Goal: Entertainment & Leisure: Consume media (video, audio)

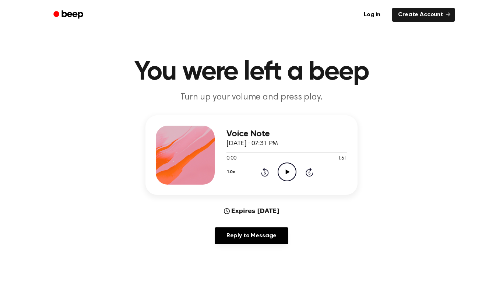
click at [289, 176] on icon "Play Audio" at bounding box center [287, 171] width 19 height 19
click at [290, 173] on icon "Pause Audio" at bounding box center [287, 171] width 19 height 19
click at [289, 171] on icon "Play Audio" at bounding box center [287, 171] width 19 height 19
click at [284, 171] on icon "Pause Audio" at bounding box center [287, 171] width 19 height 19
click at [292, 176] on icon "Play Audio" at bounding box center [287, 171] width 19 height 19
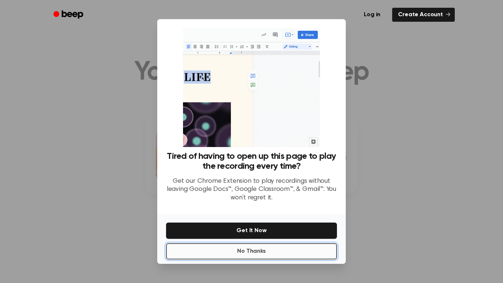
click at [295, 253] on button "No Thanks" at bounding box center [251, 251] width 171 height 16
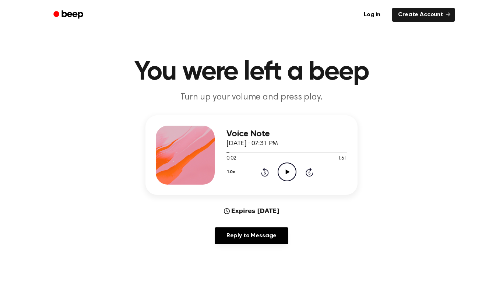
click at [286, 177] on icon "Play Audio" at bounding box center [287, 171] width 19 height 19
click at [289, 172] on icon "Pause Audio" at bounding box center [287, 171] width 19 height 19
click at [288, 171] on icon at bounding box center [287, 171] width 4 height 5
click at [291, 172] on icon "Pause Audio" at bounding box center [287, 171] width 19 height 19
click at [297, 175] on div "1.0x Rewind 5 seconds Play Audio Skip 5 seconds" at bounding box center [286, 171] width 121 height 19
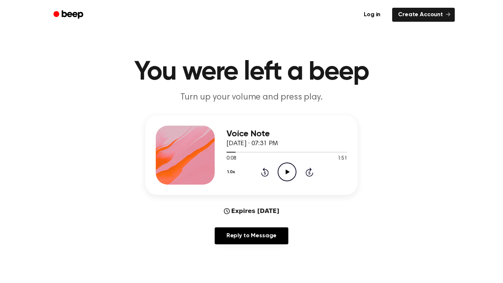
click at [285, 171] on icon "Play Audio" at bounding box center [287, 171] width 19 height 19
click at [282, 175] on icon "Pause Audio" at bounding box center [287, 171] width 19 height 19
click at [289, 173] on icon "Play Audio" at bounding box center [287, 171] width 19 height 19
click at [291, 173] on icon "Pause Audio" at bounding box center [287, 171] width 19 height 19
click at [287, 179] on icon "Play Audio" at bounding box center [287, 171] width 19 height 19
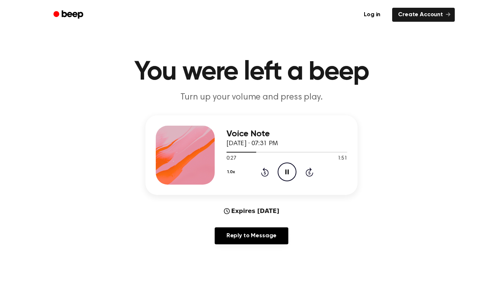
click at [291, 173] on icon "Pause Audio" at bounding box center [287, 171] width 19 height 19
click at [283, 174] on icon "Play Audio" at bounding box center [287, 171] width 19 height 19
click at [282, 175] on icon "Pause Audio" at bounding box center [287, 171] width 19 height 19
click at [278, 172] on circle at bounding box center [287, 172] width 18 height 18
click at [285, 172] on icon "Pause Audio" at bounding box center [287, 171] width 19 height 19
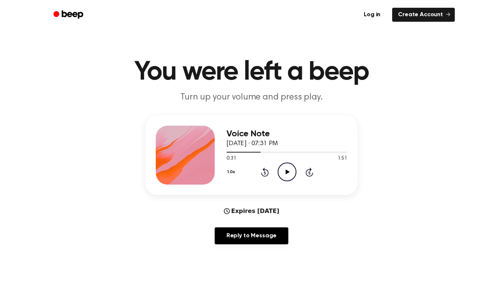
click at [277, 171] on div "1.0x Rewind 5 seconds Play Audio Skip 5 seconds" at bounding box center [286, 171] width 121 height 19
click at [287, 173] on icon at bounding box center [287, 171] width 4 height 5
click at [297, 170] on div "1.0x Rewind 5 seconds Pause Audio Skip 5 seconds" at bounding box center [286, 171] width 121 height 19
click at [286, 177] on icon "Pause Audio" at bounding box center [287, 171] width 19 height 19
click at [265, 173] on icon at bounding box center [265, 172] width 2 height 3
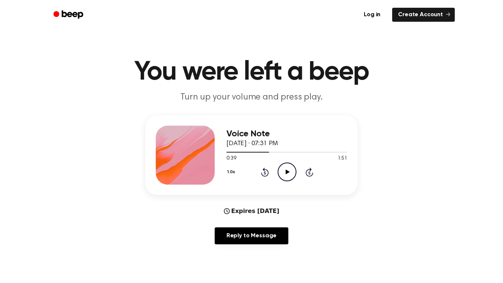
click at [287, 169] on icon "Play Audio" at bounding box center [287, 171] width 19 height 19
click at [265, 173] on icon at bounding box center [265, 172] width 2 height 3
click at [288, 174] on icon at bounding box center [286, 171] width 3 height 5
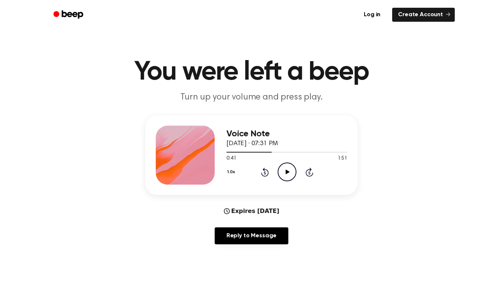
click at [285, 164] on icon "Play Audio" at bounding box center [287, 171] width 19 height 19
click at [279, 175] on icon "Pause Audio" at bounding box center [287, 171] width 19 height 19
click at [287, 175] on icon "Play Audio" at bounding box center [287, 171] width 19 height 19
click at [265, 173] on icon at bounding box center [265, 172] width 2 height 3
click at [285, 173] on icon at bounding box center [286, 171] width 3 height 5
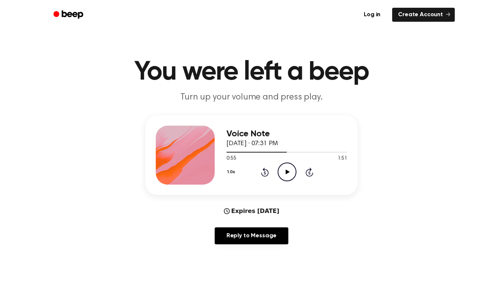
click at [290, 169] on icon "Play Audio" at bounding box center [287, 171] width 19 height 19
click at [269, 175] on div "1.0x Rewind 5 seconds Pause Audio Skip 5 seconds" at bounding box center [286, 171] width 121 height 19
click at [278, 181] on icon "Pause Audio" at bounding box center [287, 171] width 19 height 19
click at [265, 173] on icon "Rewind 5 seconds" at bounding box center [265, 172] width 8 height 10
click at [283, 173] on icon "Play Audio" at bounding box center [287, 171] width 19 height 19
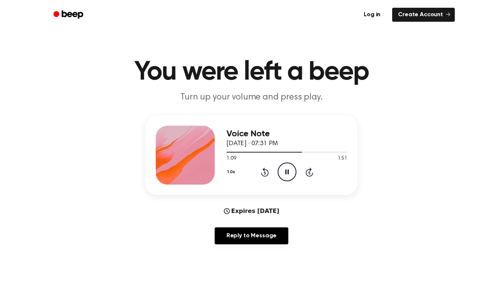
click at [296, 168] on icon "Pause Audio" at bounding box center [287, 171] width 19 height 19
click at [289, 169] on icon "Play Audio" at bounding box center [287, 171] width 19 height 19
click at [282, 172] on icon "Pause Audio" at bounding box center [287, 171] width 19 height 19
click at [288, 181] on circle at bounding box center [287, 172] width 18 height 18
click at [265, 173] on icon at bounding box center [265, 172] width 2 height 3
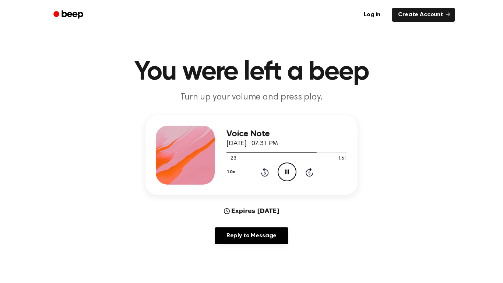
click at [291, 173] on icon "Pause Audio" at bounding box center [287, 171] width 19 height 19
click at [284, 171] on icon "Play Audio" at bounding box center [287, 171] width 19 height 19
click at [286, 172] on icon "Pause Audio" at bounding box center [287, 171] width 19 height 19
click at [291, 171] on icon "Play Audio" at bounding box center [287, 171] width 19 height 19
